Goal: Information Seeking & Learning: Understand process/instructions

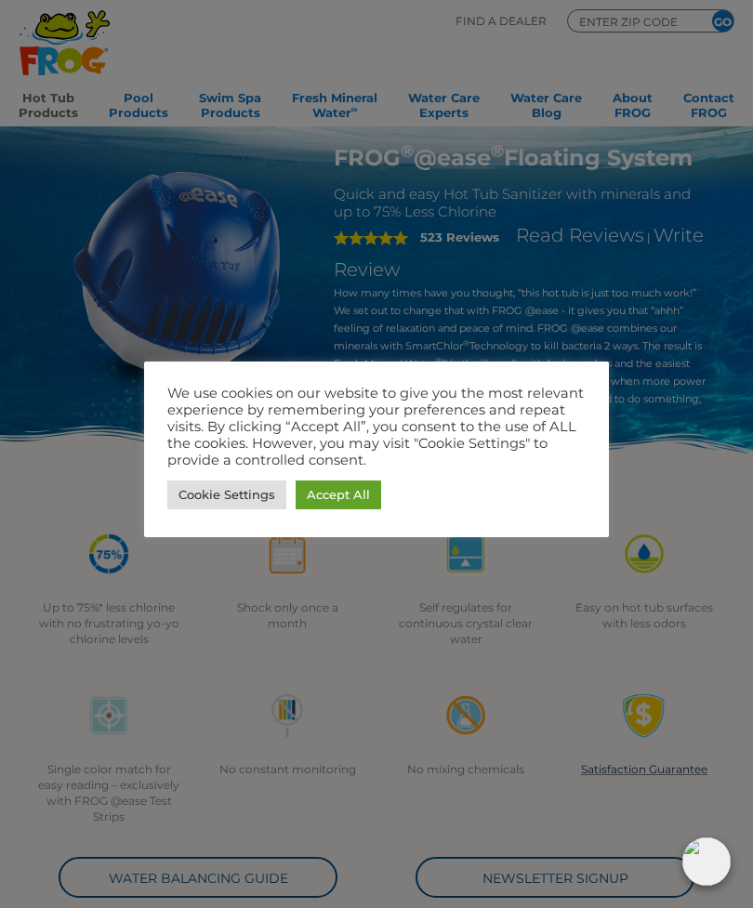
click at [339, 499] on link "Accept All" at bounding box center [339, 495] width 86 height 29
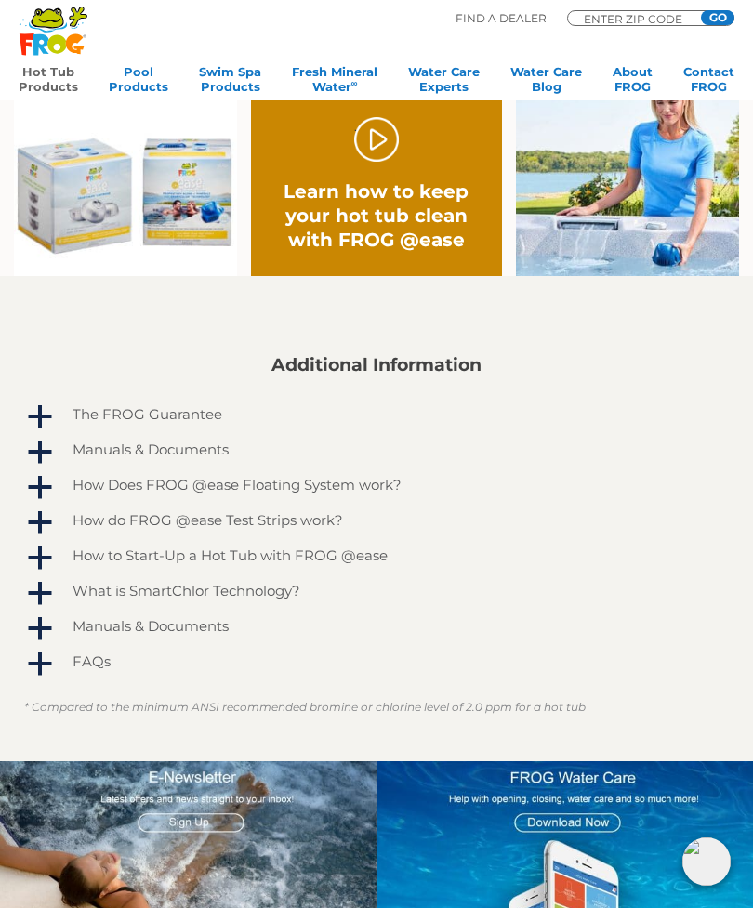
scroll to position [986, 0]
click at [359, 552] on h4 "How to Start-Up a Hot Tub with FROG @ease" at bounding box center [230, 557] width 315 height 16
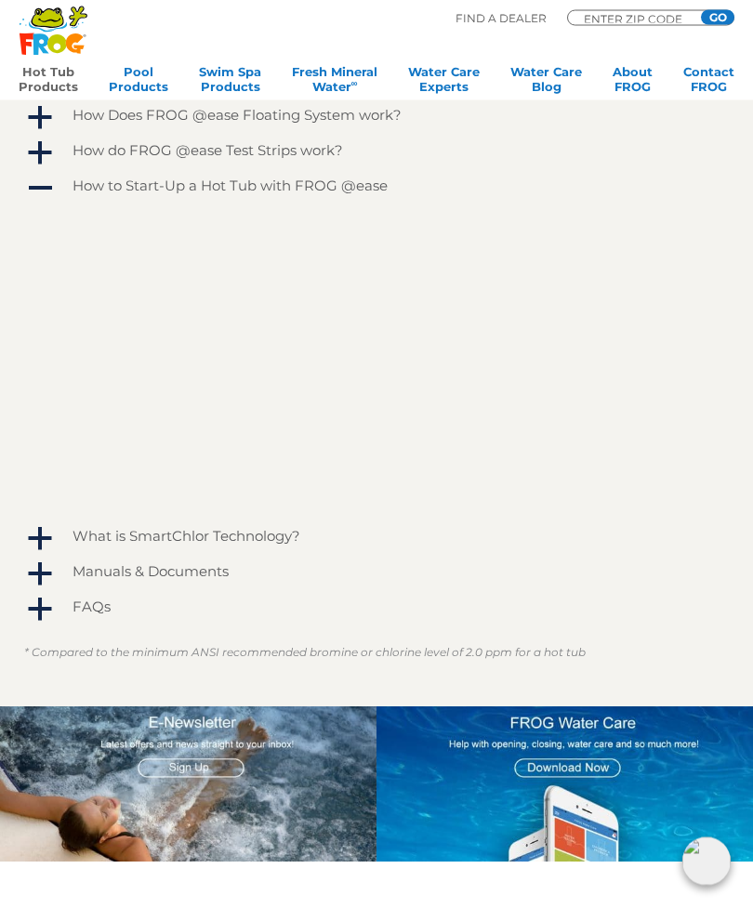
scroll to position [1358, 0]
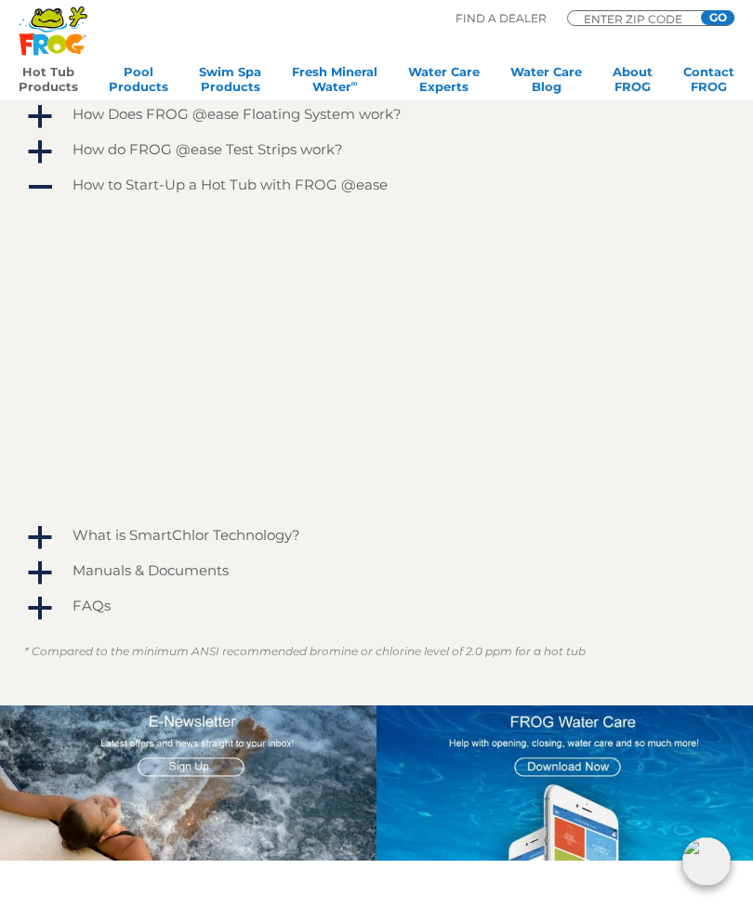
click at [230, 543] on h4 "What is SmartChlor Technology?" at bounding box center [187, 535] width 228 height 16
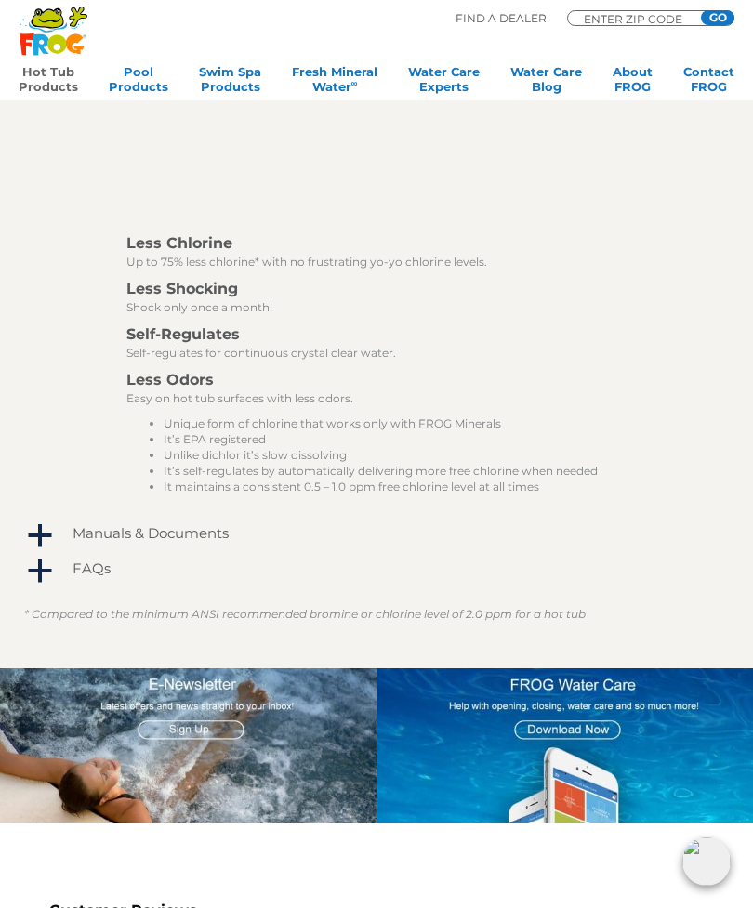
scroll to position [2033, 0]
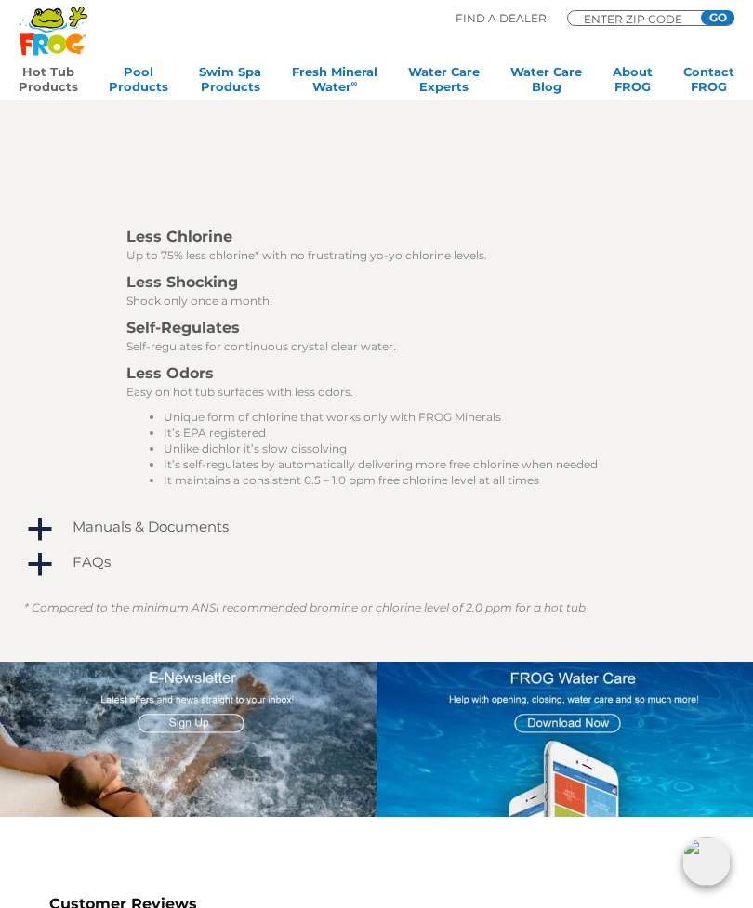
click at [77, 353] on div "A new standard for keeping your Hot Tub water crystal clear – continuously. Les…" at bounding box center [390, 199] width 630 height 596
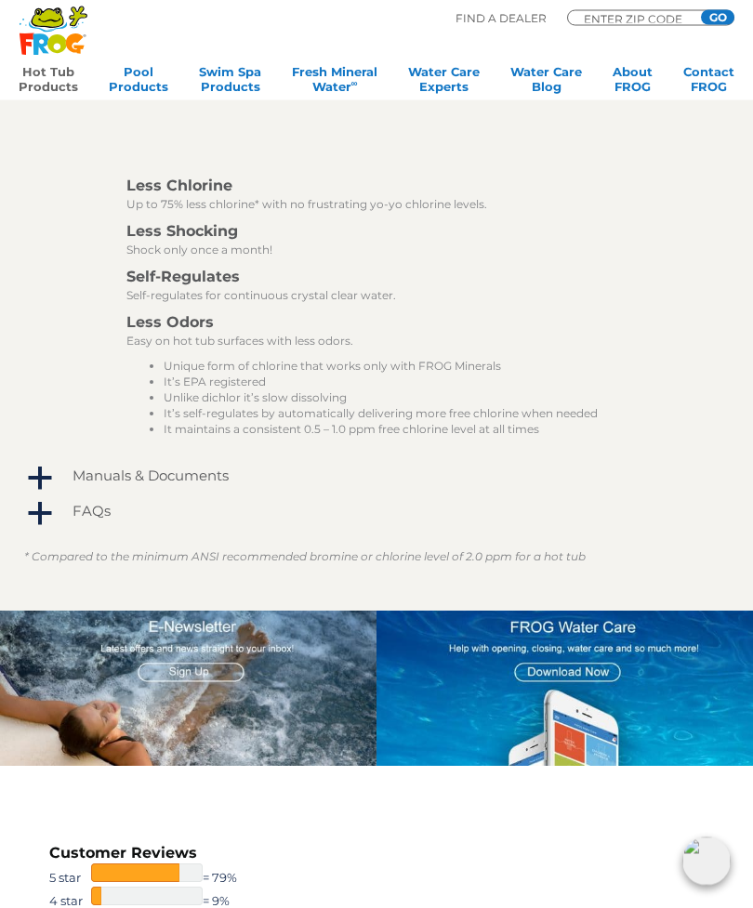
scroll to position [2084, 0]
click at [184, 470] on h4 "Manuals & Documents" at bounding box center [151, 476] width 156 height 16
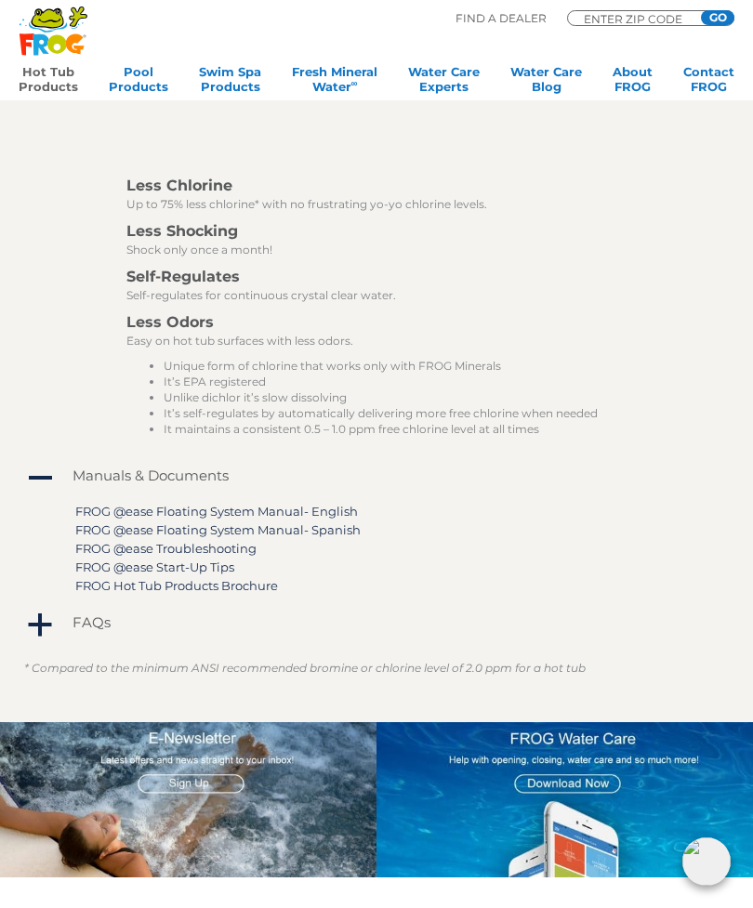
click at [299, 511] on link "FROG @ease Floating System Manual- English" at bounding box center [216, 511] width 283 height 15
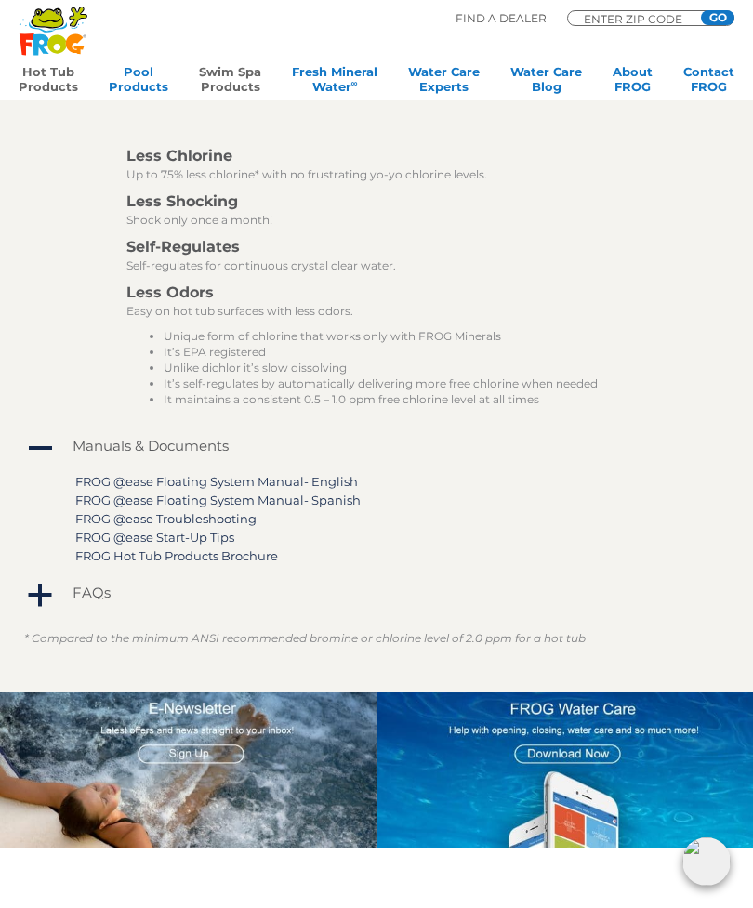
click at [225, 70] on link "Swim Spa Products" at bounding box center [230, 82] width 62 height 37
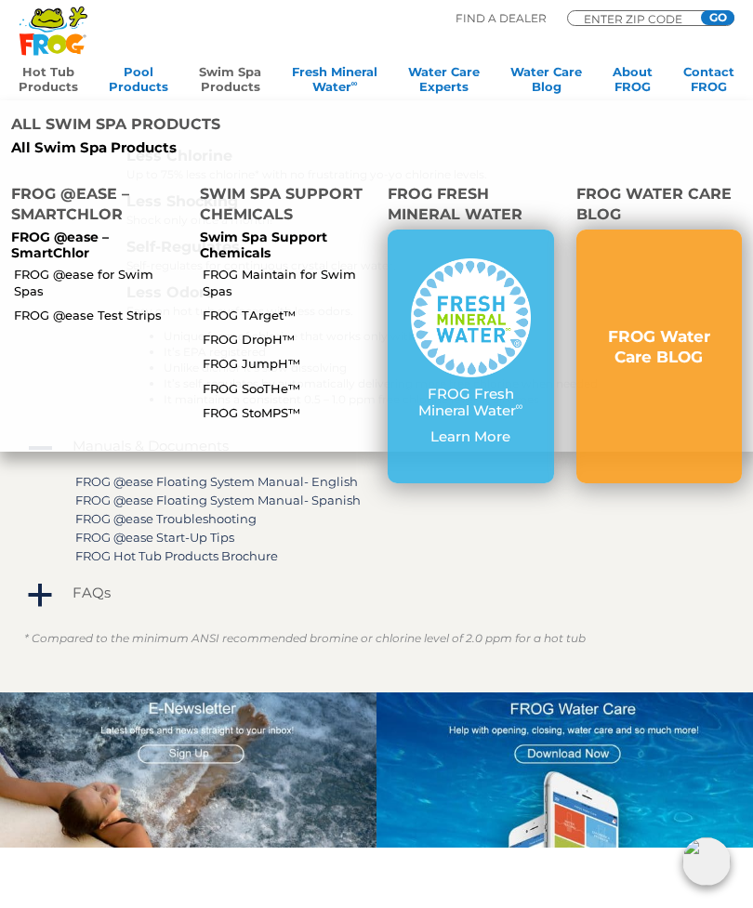
click at [96, 266] on link "FROG @ease for Swim Spas" at bounding box center [99, 282] width 170 height 33
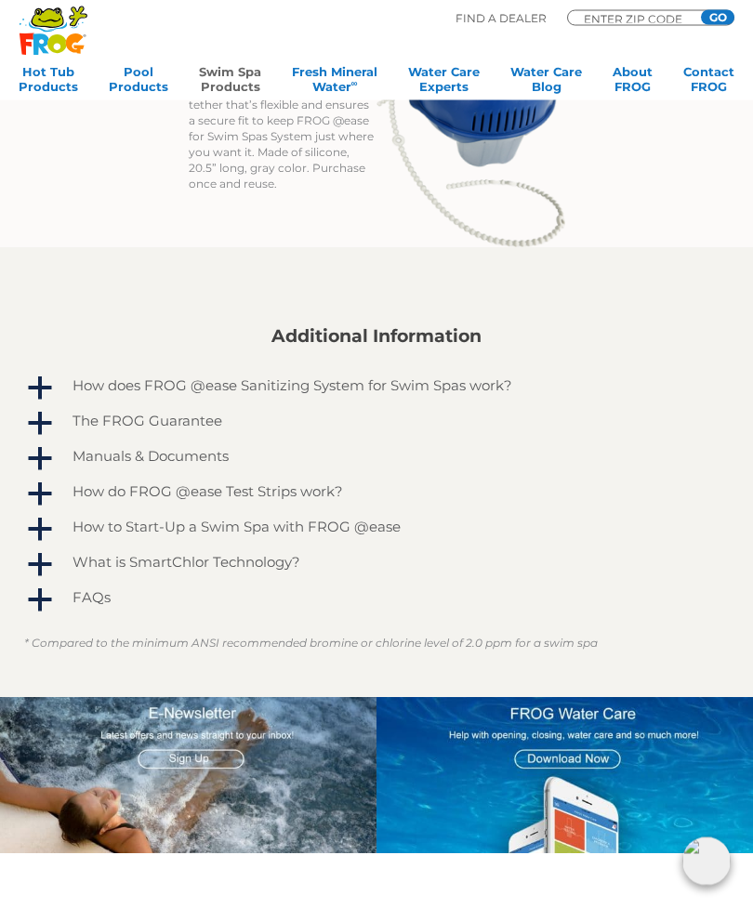
scroll to position [1252, 0]
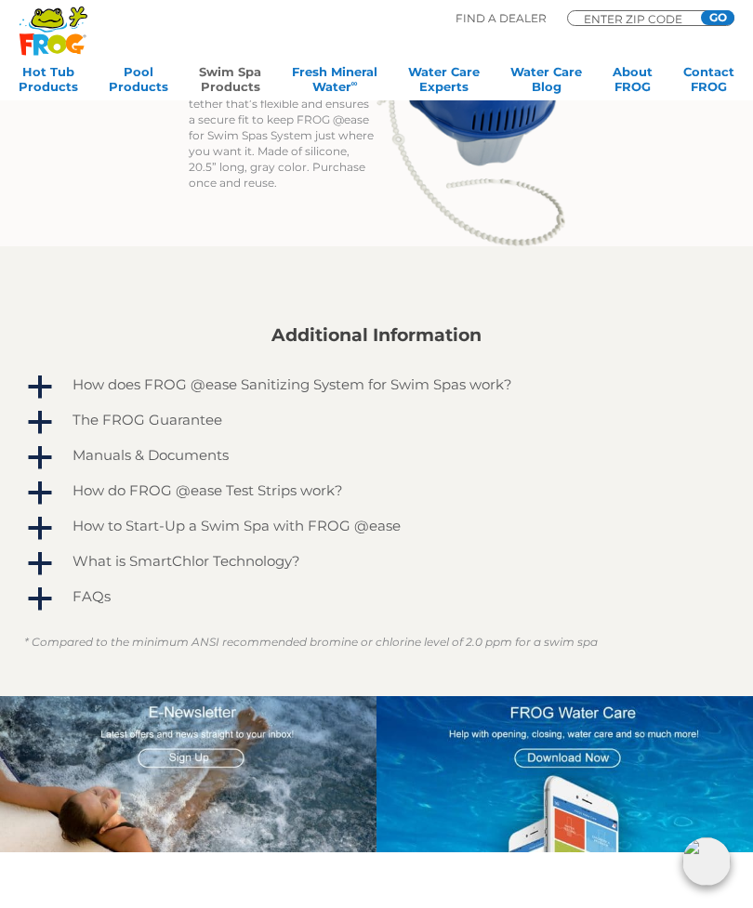
click at [205, 457] on h4 "Manuals & Documents" at bounding box center [151, 455] width 156 height 16
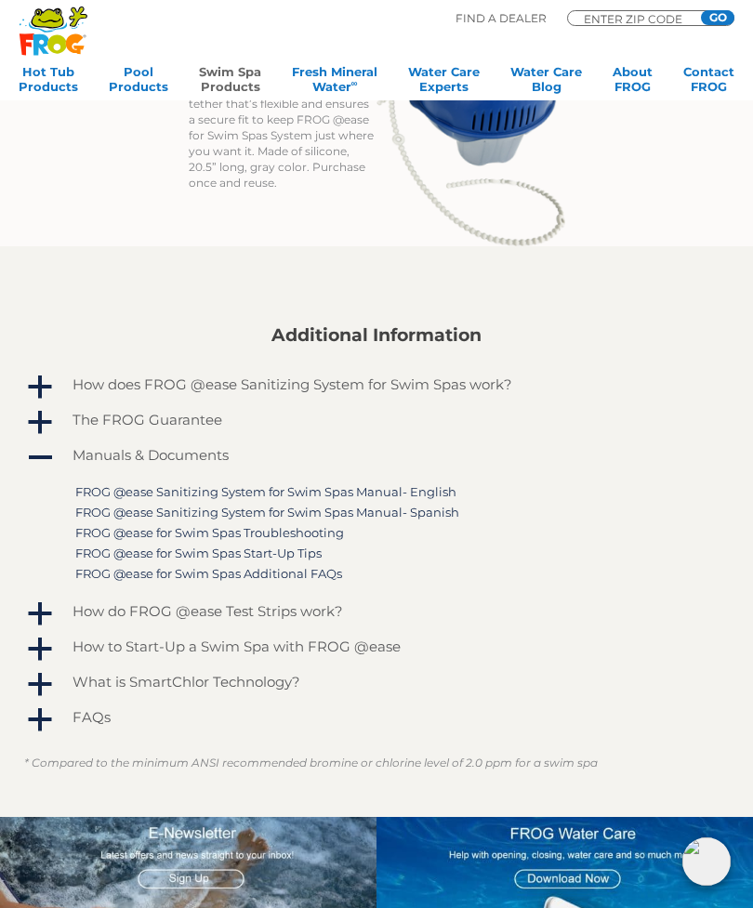
click at [338, 495] on link "FROG @ease Sanitizing System for Swim Spas Manual- English" at bounding box center [265, 491] width 381 height 15
